Goal: Task Accomplishment & Management: Manage account settings

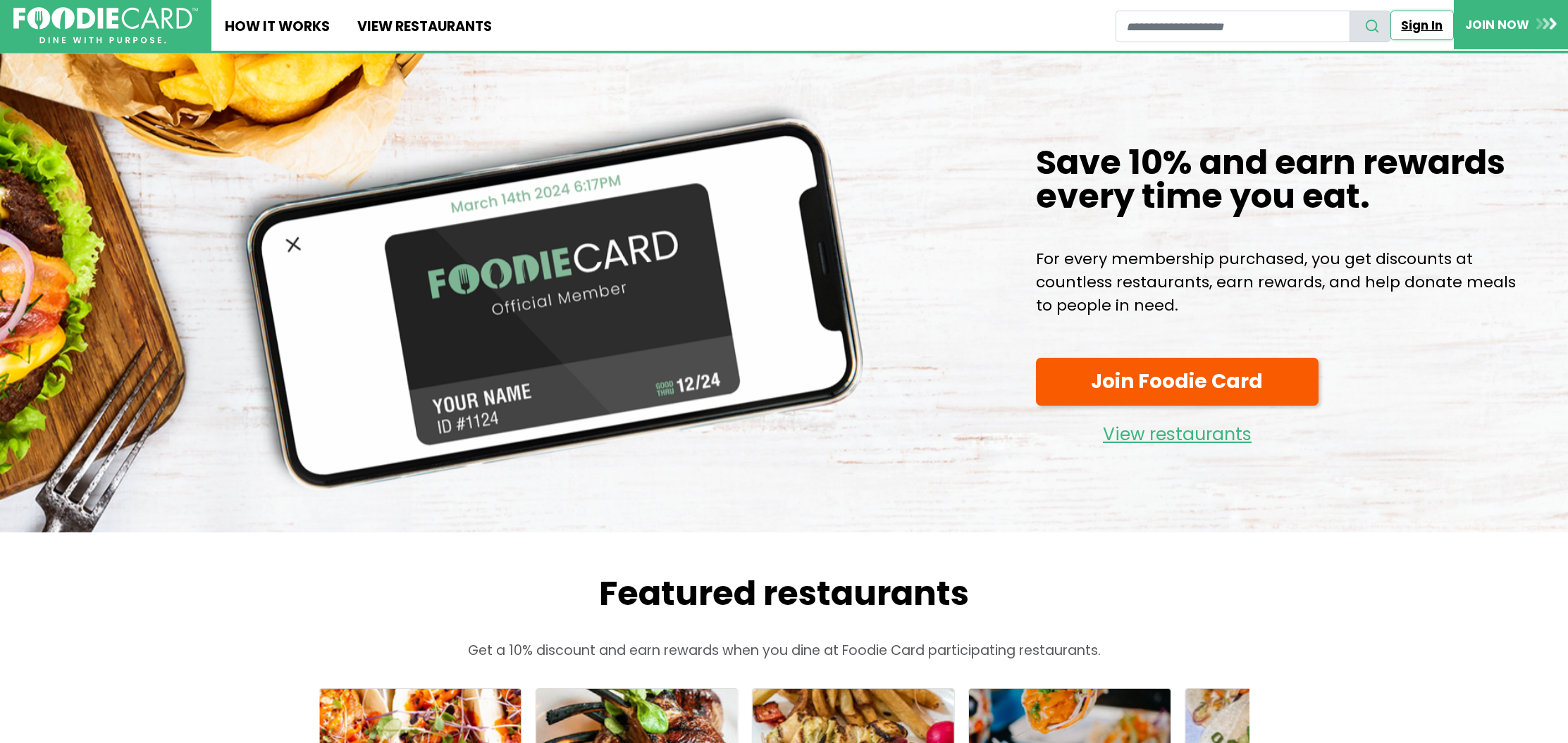
click at [1422, 33] on link "Sign In" at bounding box center [1421, 25] width 63 height 30
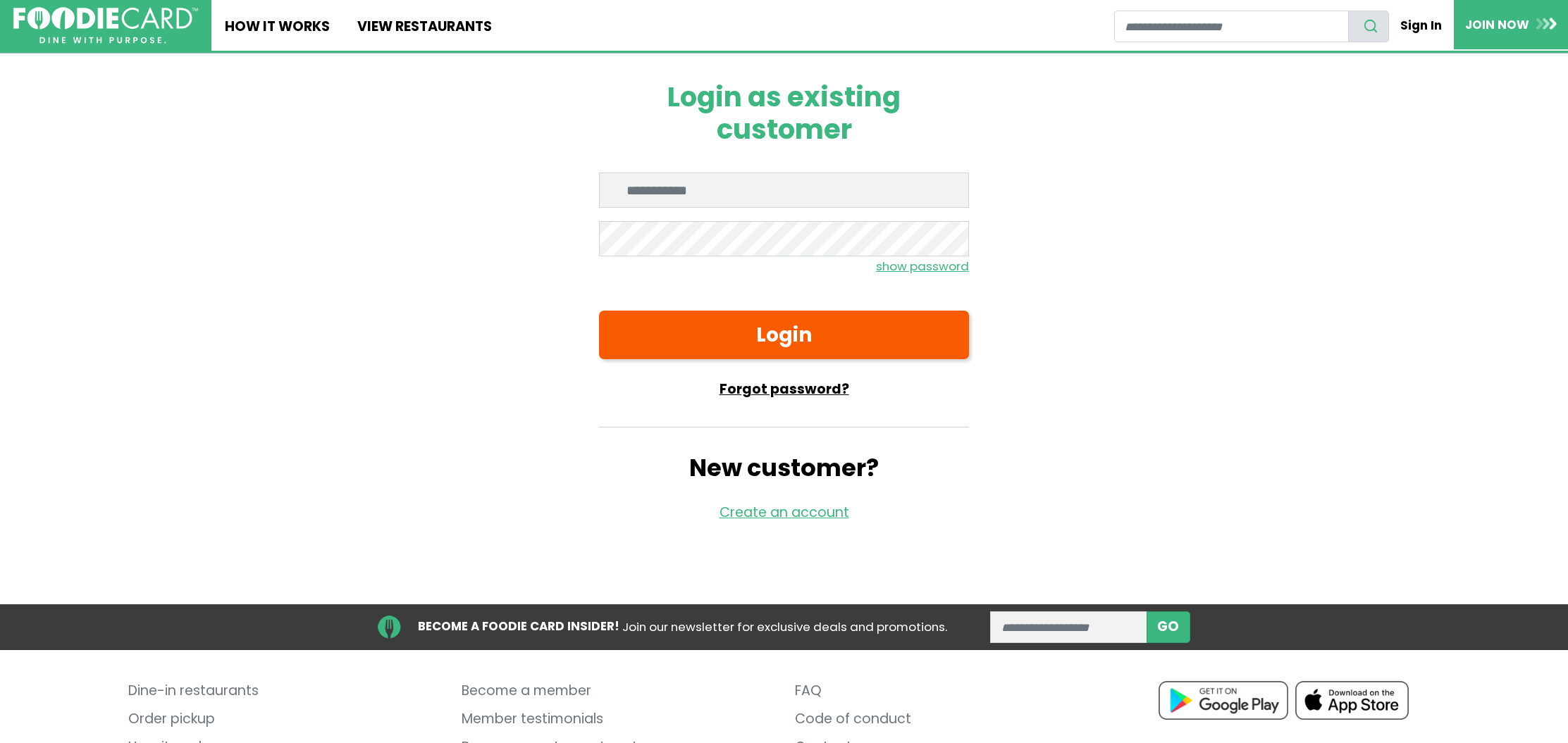
click at [809, 394] on link "Forgot password?" at bounding box center [783, 390] width 370 height 21
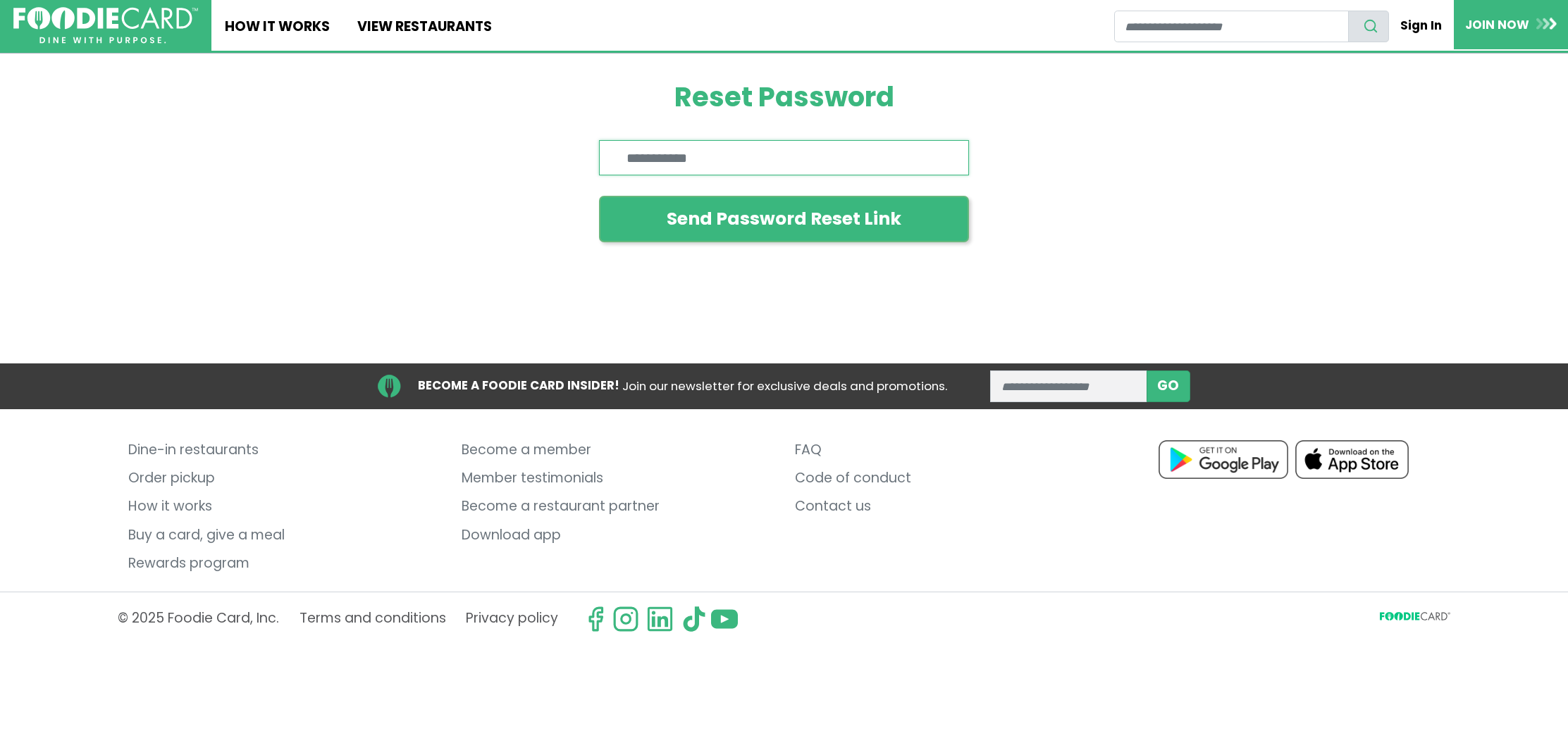
click at [693, 160] on input "Enter email" at bounding box center [783, 158] width 370 height 35
type input "**********"
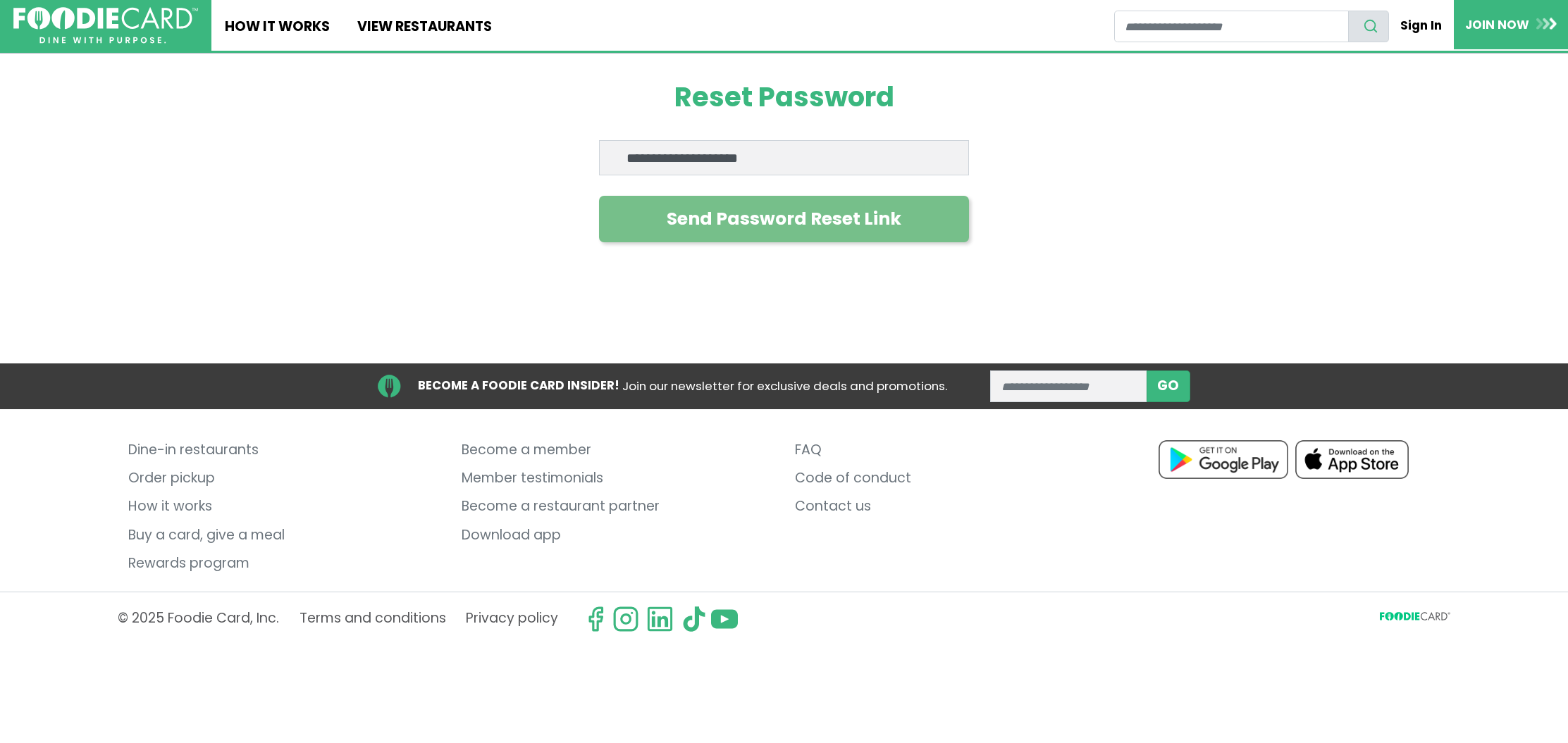
click at [724, 226] on button "Send Password Reset Link" at bounding box center [783, 219] width 370 height 46
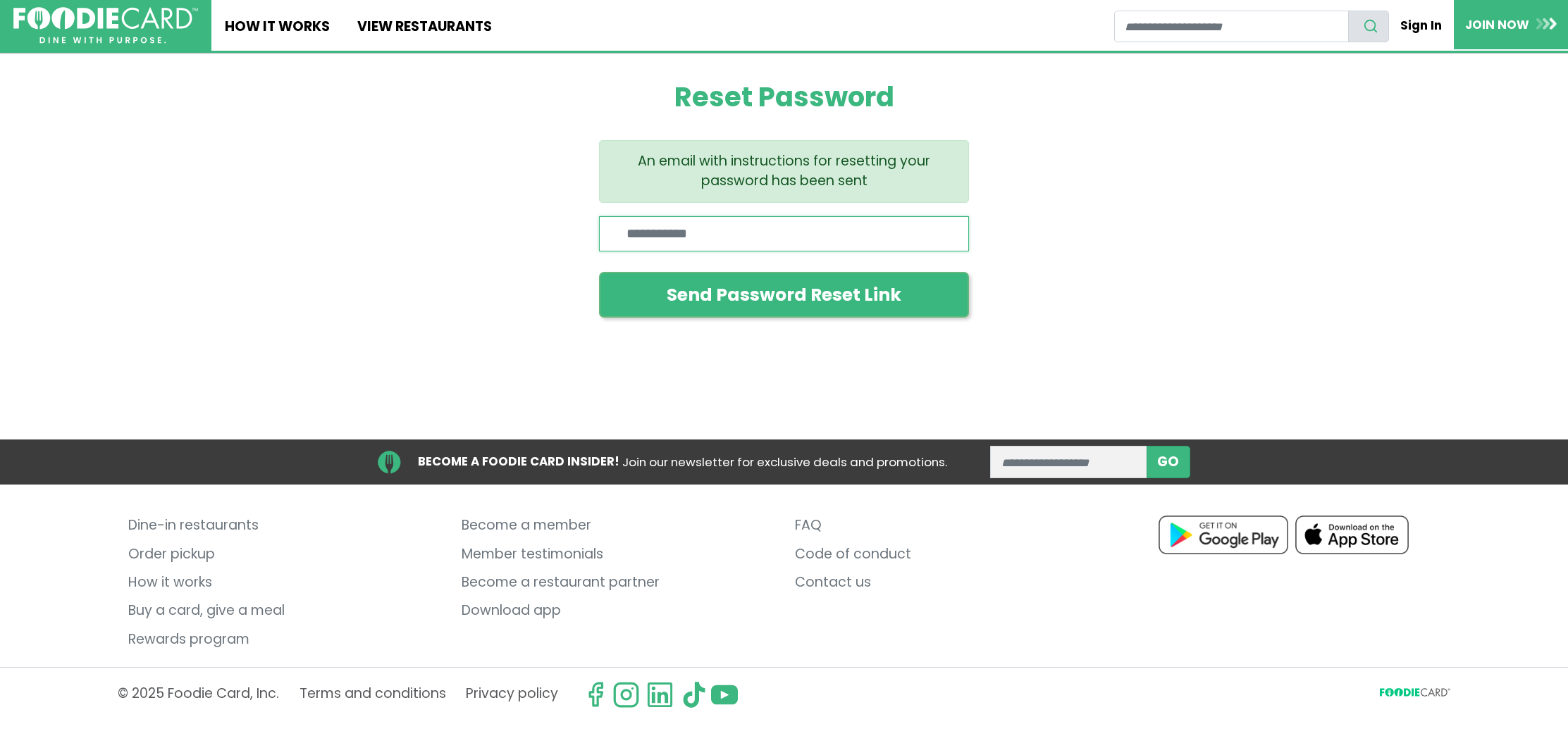
click at [722, 236] on input "Enter email" at bounding box center [783, 234] width 370 height 35
click at [357, 284] on div "Reset Password An email with instructions for resetting your password has been …" at bounding box center [784, 198] width 986 height 291
